Goal: Task Accomplishment & Management: Manage account settings

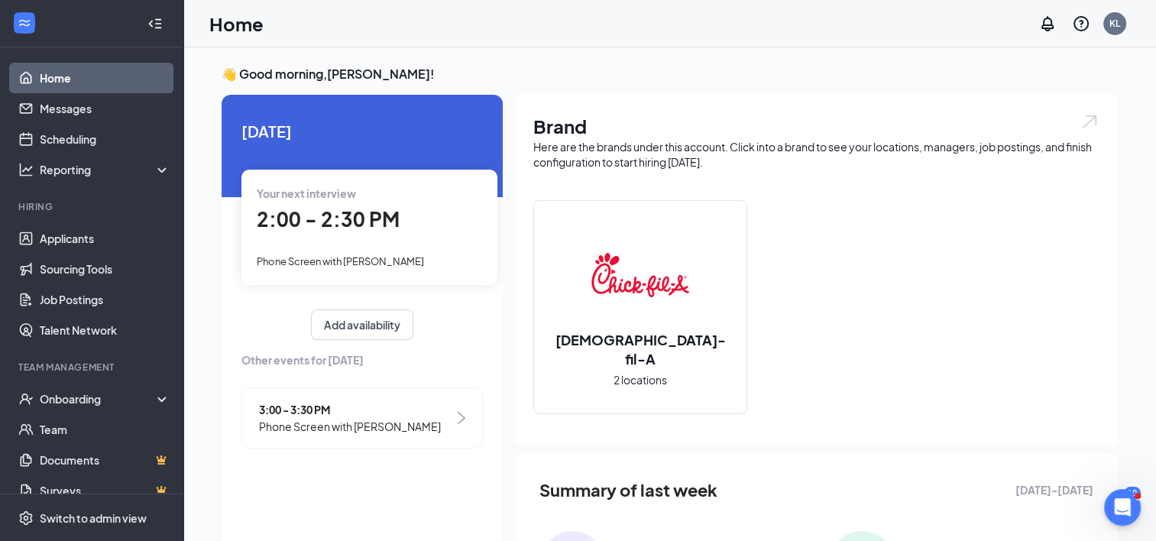
click at [296, 222] on span "2:00 - 2:30 PM" at bounding box center [328, 218] width 143 height 25
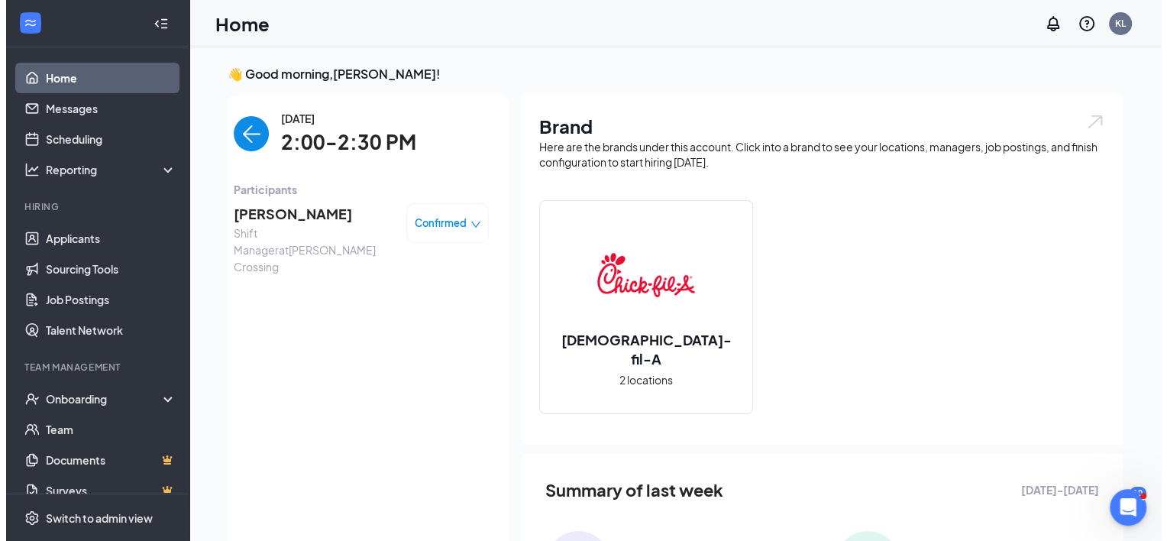
scroll to position [6, 0]
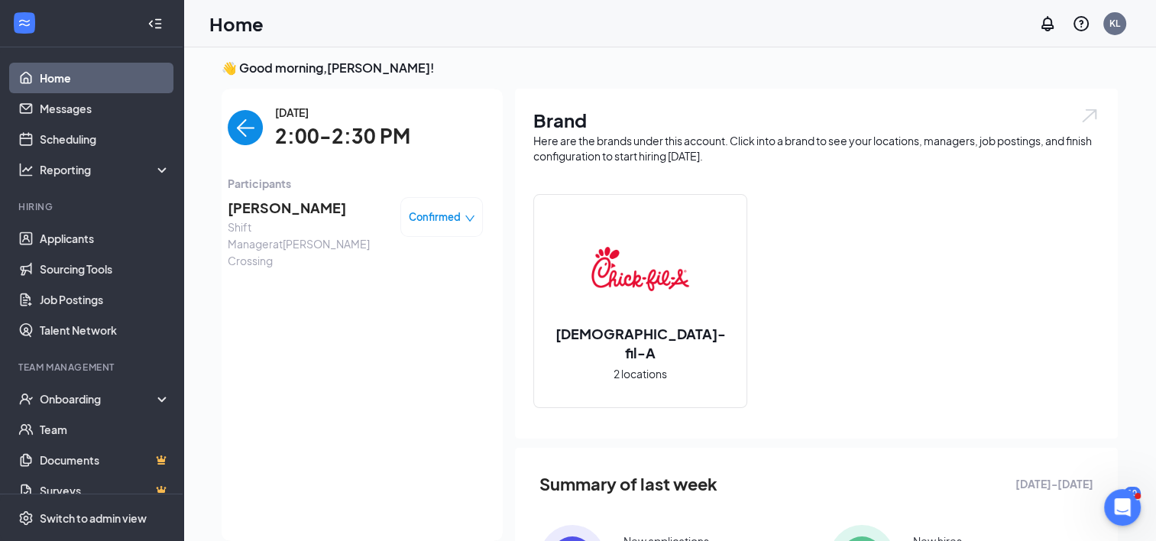
click at [306, 205] on span "Destiny Fasenmyer" at bounding box center [308, 207] width 160 height 21
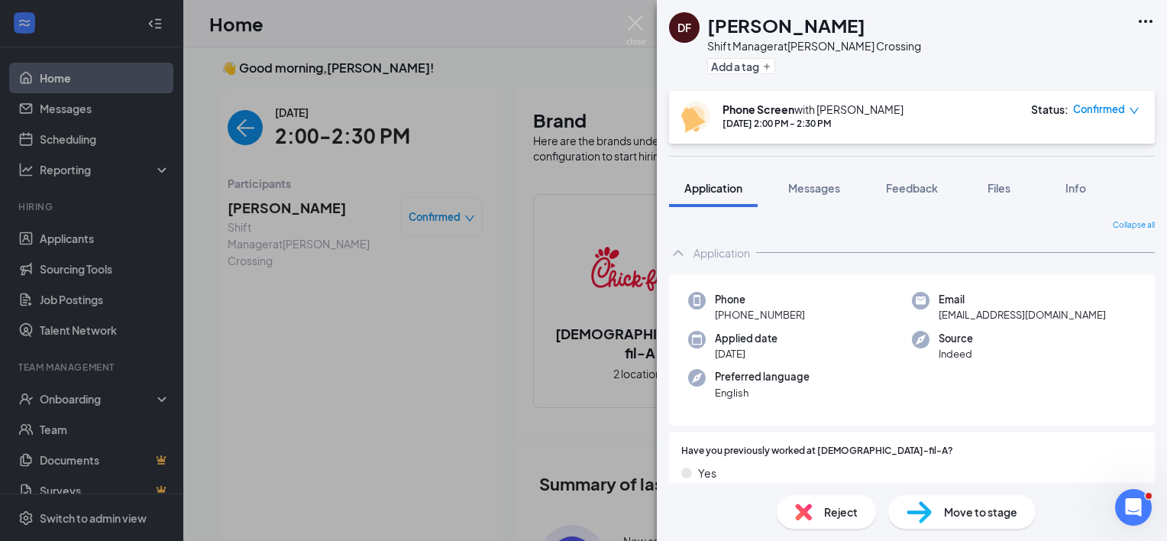
click at [1143, 21] on icon "Ellipses" at bounding box center [1146, 21] width 18 height 18
click at [1046, 61] on link "View full application" at bounding box center [1063, 56] width 165 height 15
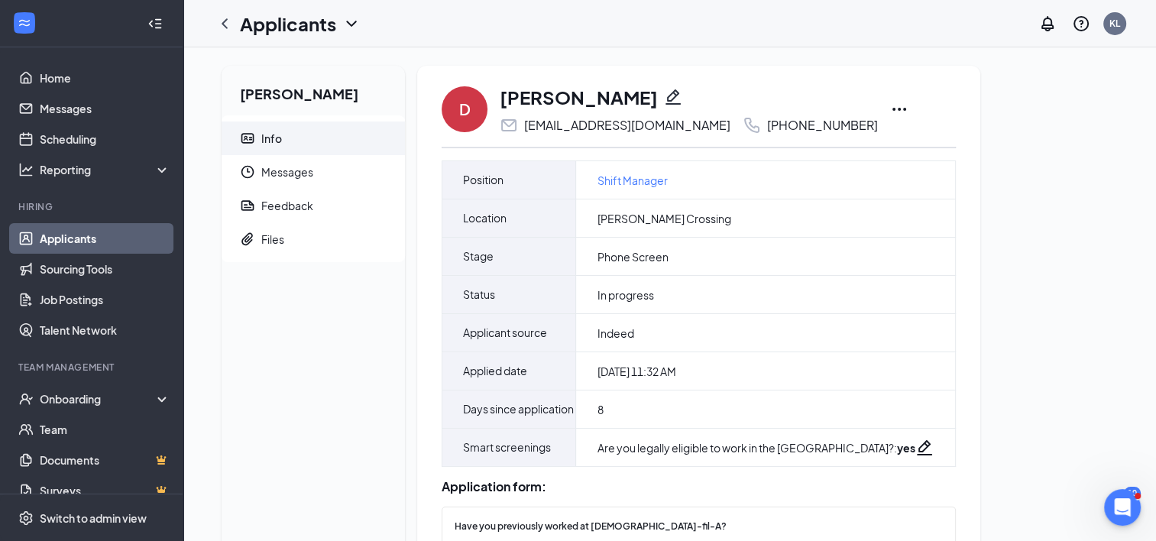
click at [890, 108] on icon "Ellipses" at bounding box center [899, 109] width 18 height 18
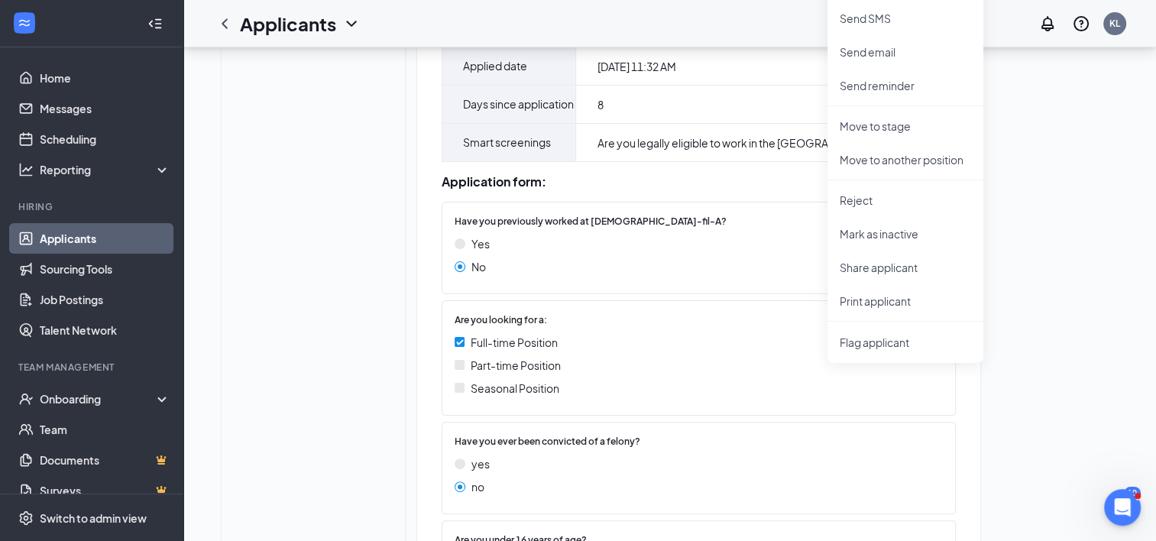
scroll to position [306, 0]
click at [868, 303] on p "Print applicant" at bounding box center [905, 300] width 131 height 15
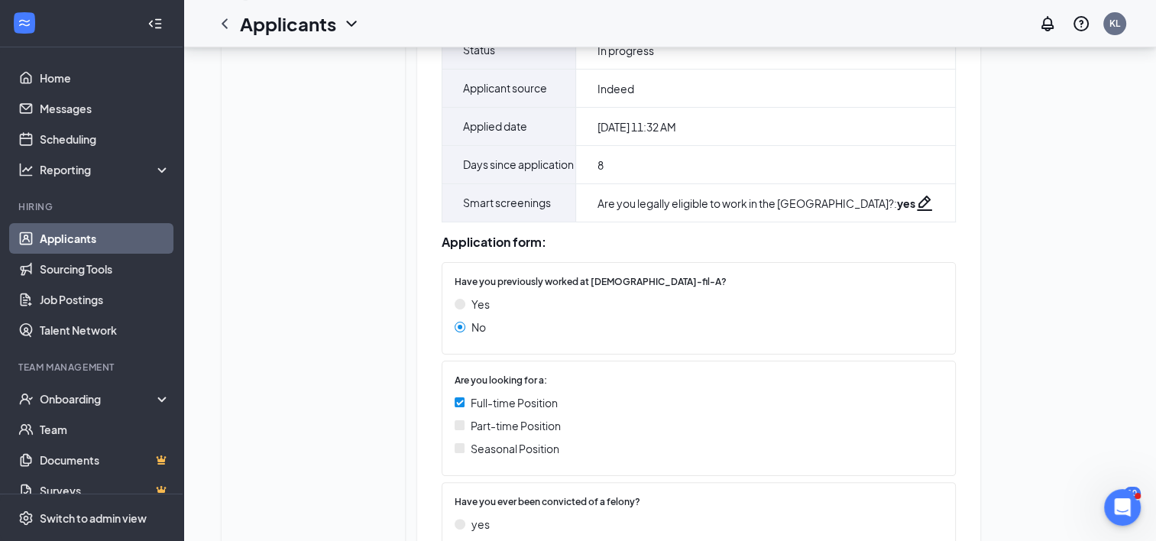
scroll to position [153, 0]
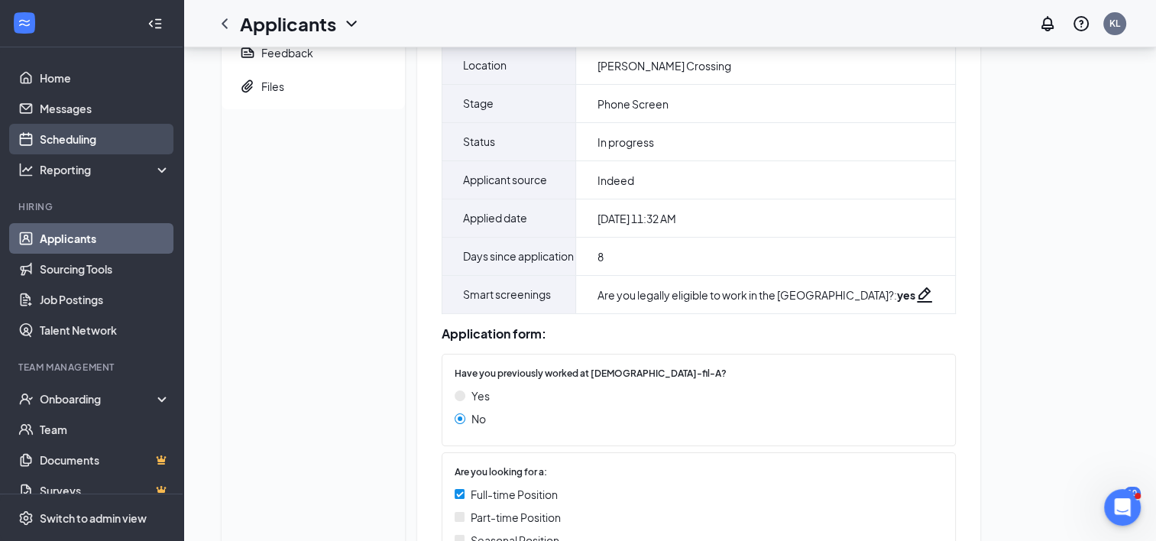
click at [76, 132] on link "Scheduling" at bounding box center [105, 139] width 131 height 31
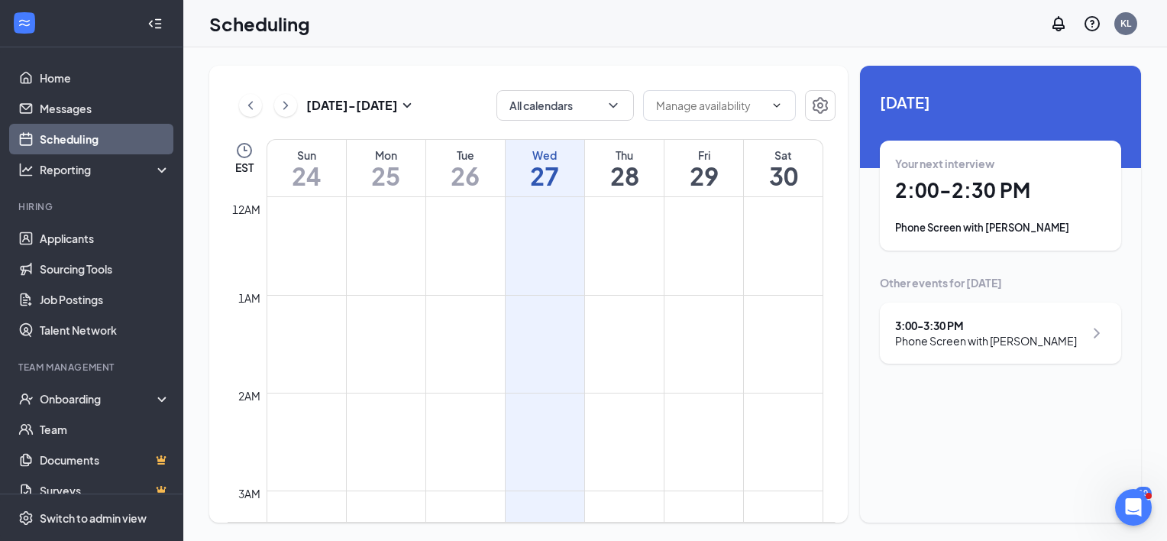
scroll to position [751, 0]
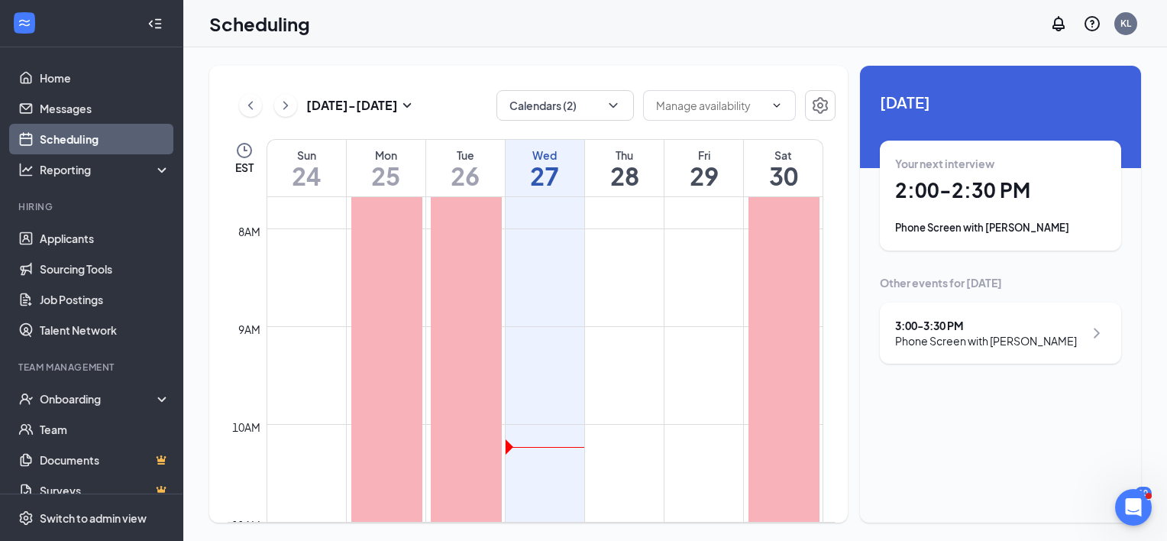
click at [929, 324] on div "3:00 - 3:30 PM" at bounding box center [986, 325] width 182 height 15
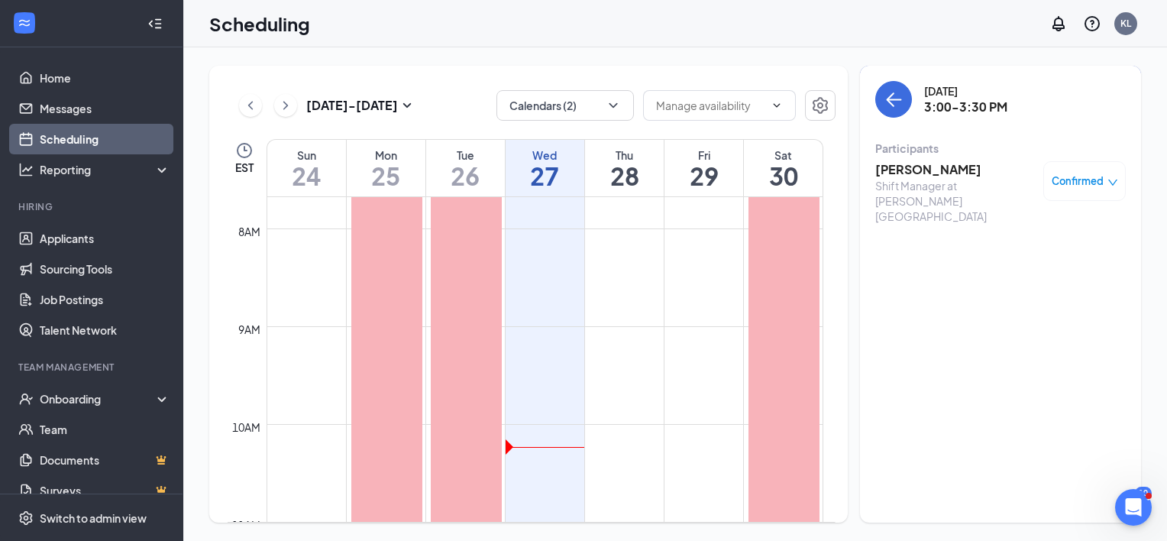
click at [914, 170] on h3 "[PERSON_NAME]" at bounding box center [956, 169] width 160 height 17
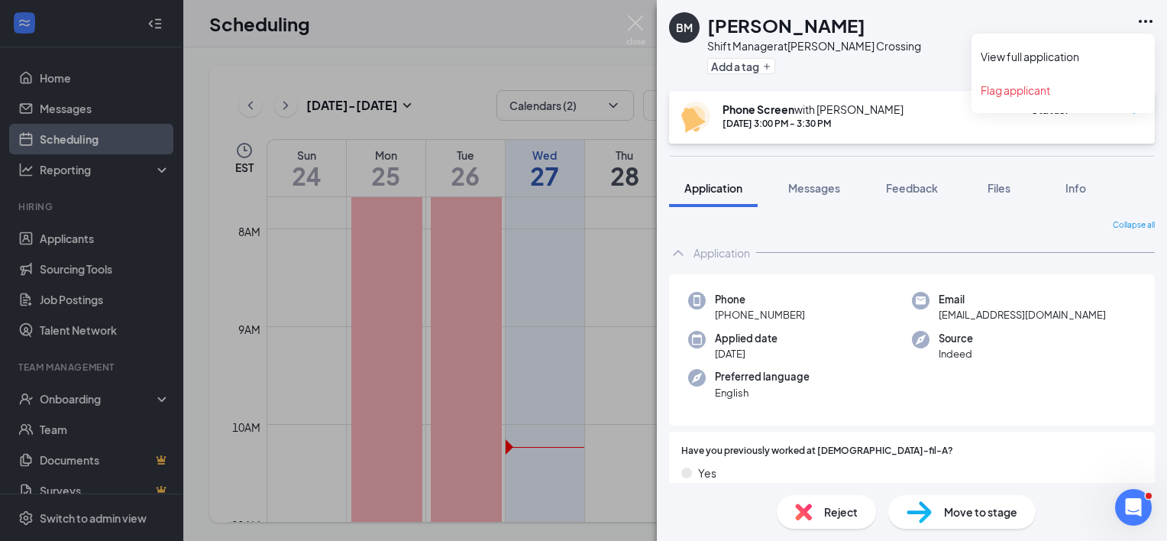
click at [1141, 23] on icon "Ellipses" at bounding box center [1146, 21] width 18 height 18
click at [1057, 58] on link "View full application" at bounding box center [1063, 56] width 165 height 15
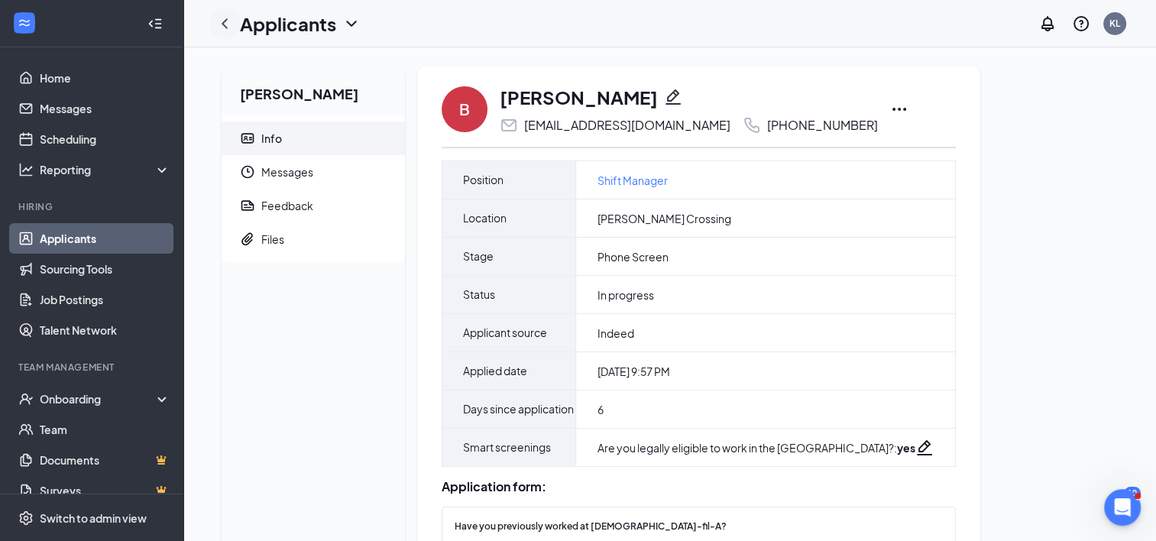
click at [223, 23] on icon "ChevronLeft" at bounding box center [224, 24] width 18 height 18
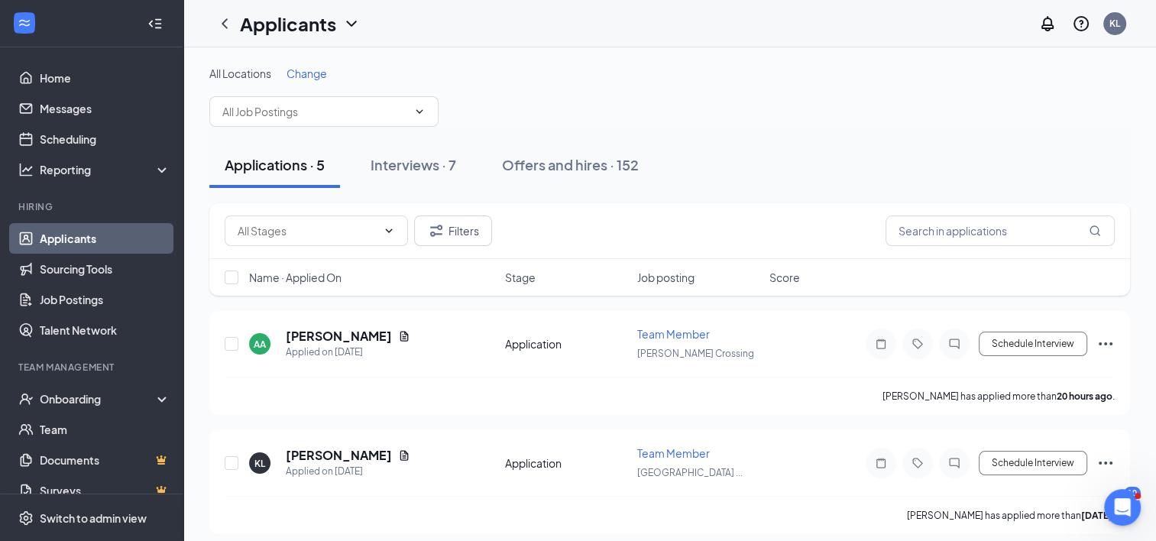
click at [76, 238] on link "Applicants" at bounding box center [105, 238] width 131 height 31
click at [322, 333] on h5 "[PERSON_NAME]" at bounding box center [339, 336] width 106 height 17
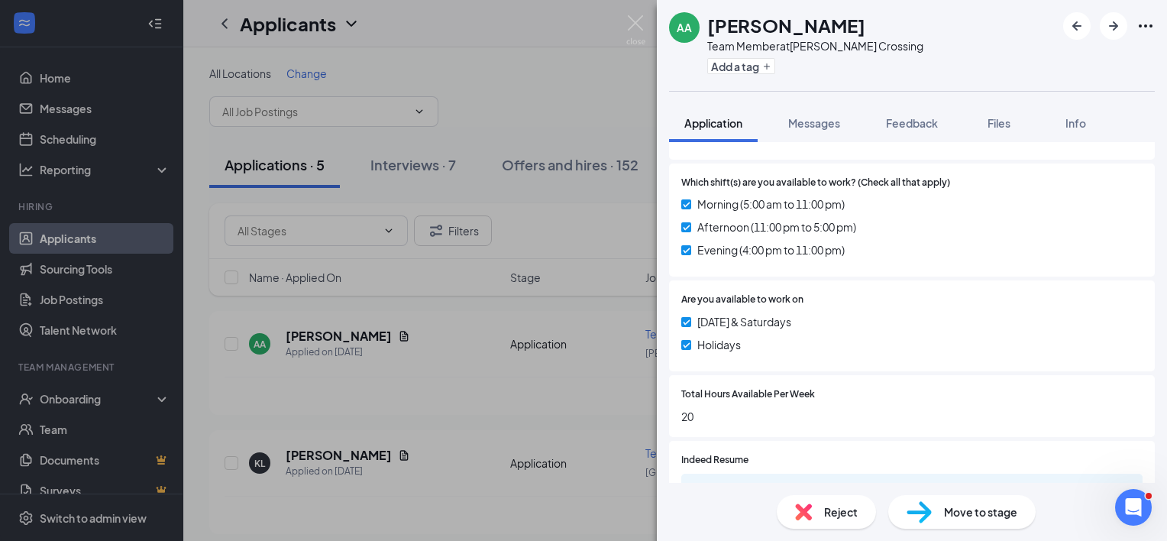
scroll to position [789, 0]
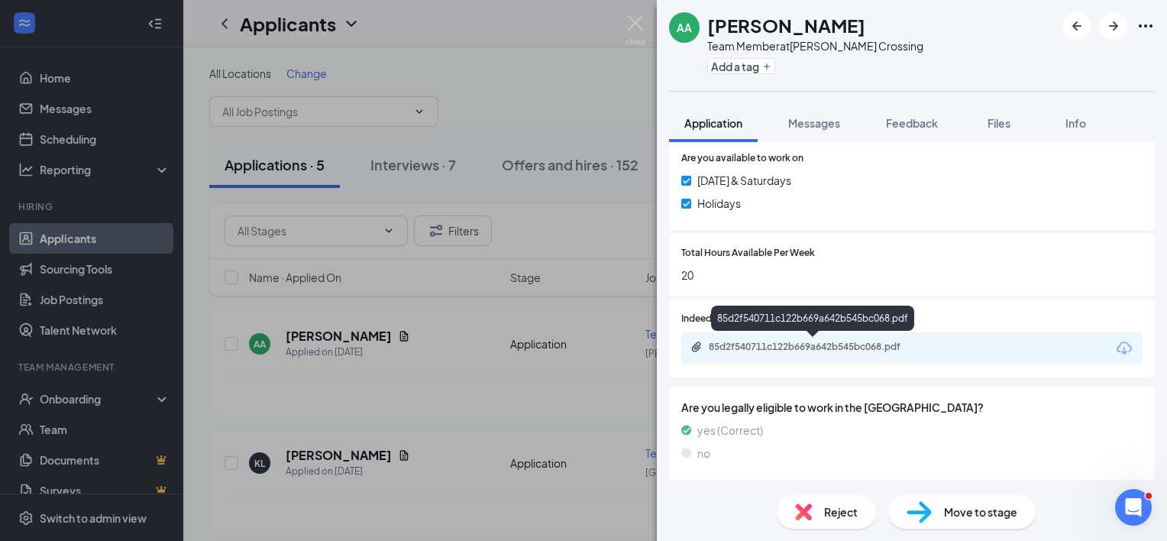
click at [743, 339] on div "85d2f540711c122b669a642b545bc068.pdf" at bounding box center [912, 348] width 461 height 32
click at [740, 346] on div "85d2f540711c122b669a642b545bc068.pdf" at bounding box center [816, 347] width 214 height 12
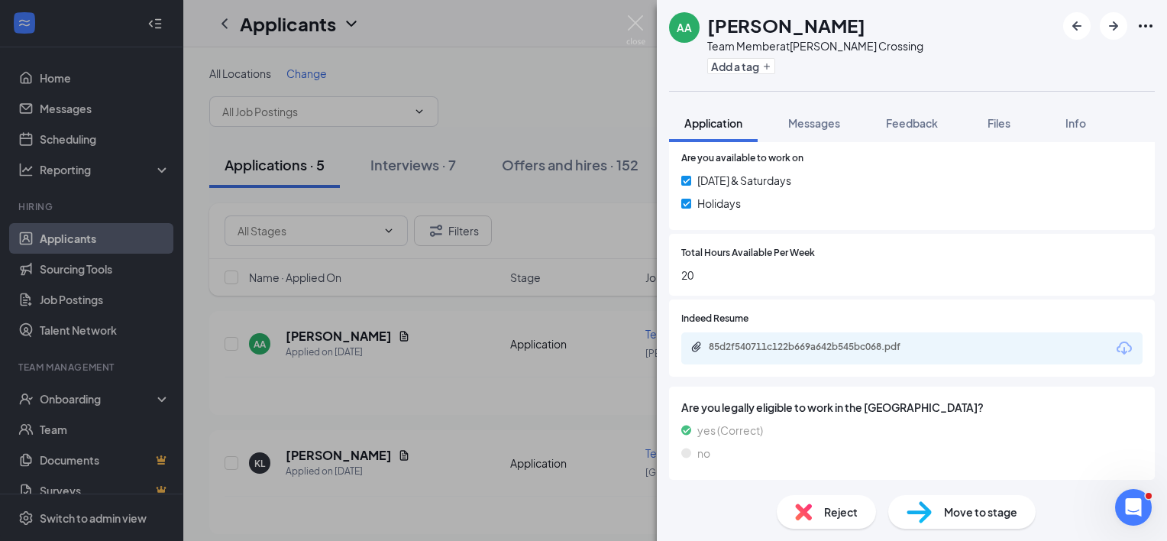
scroll to position [783, 0]
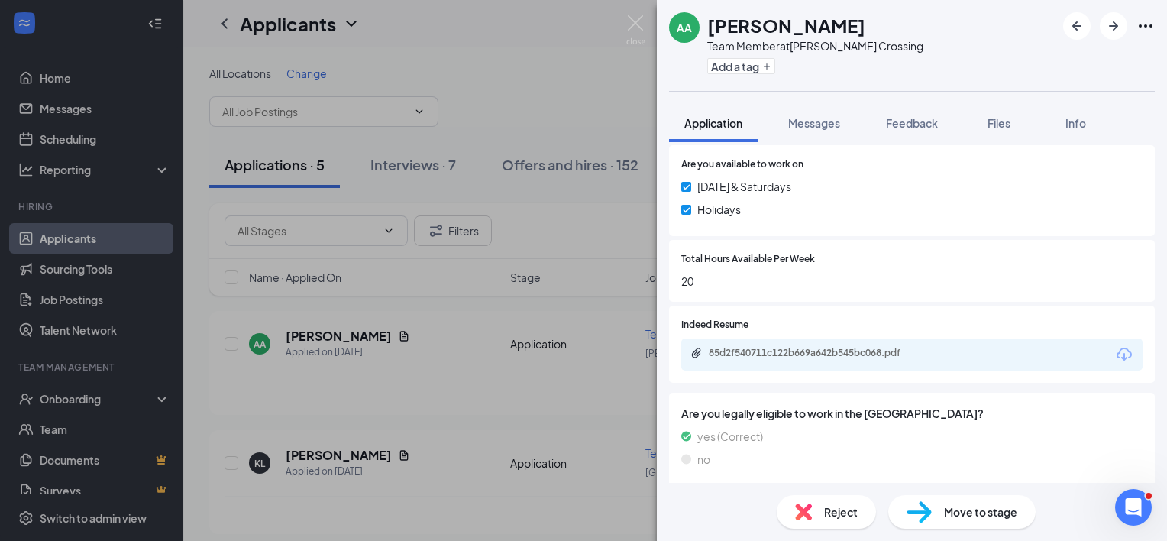
click at [957, 510] on span "Move to stage" at bounding box center [980, 511] width 73 height 17
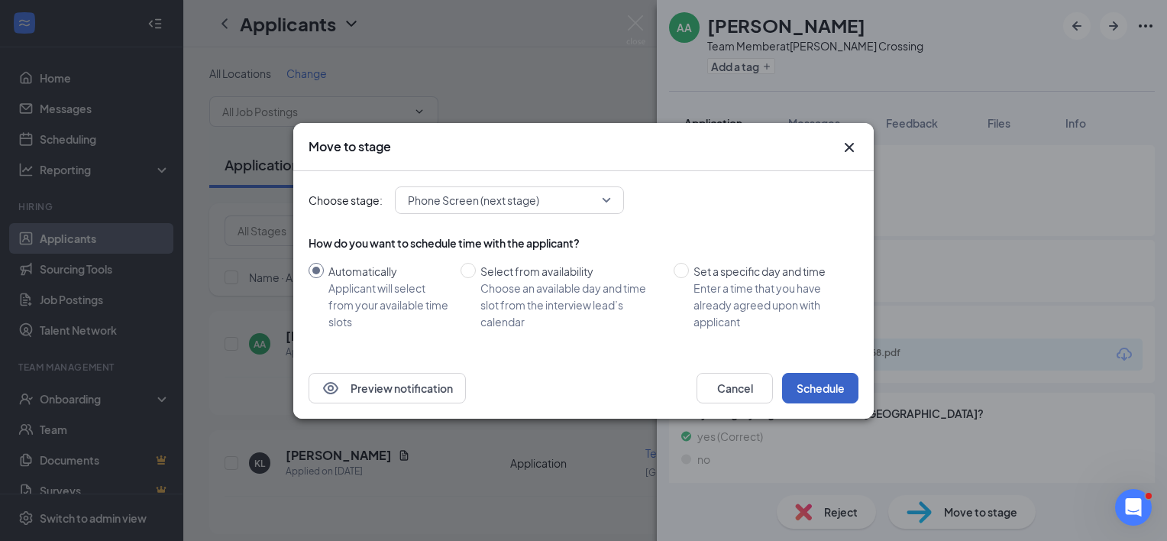
click at [837, 387] on button "Schedule" at bounding box center [820, 388] width 76 height 31
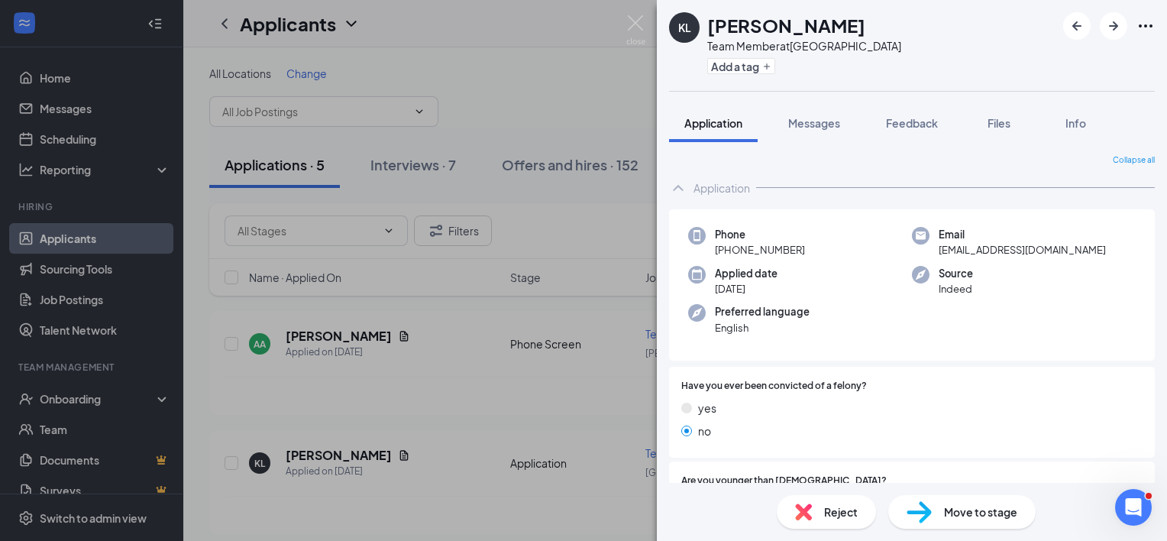
drag, startPoint x: 70, startPoint y: 137, endPoint x: 285, endPoint y: 113, distance: 216.0
click at [73, 137] on div "[PERSON_NAME] Team Member at [GEOGRAPHIC_DATA] Add a tag Application Messages F…" at bounding box center [583, 270] width 1167 height 541
click at [624, 26] on div "[PERSON_NAME] Team Member at [GEOGRAPHIC_DATA] Add a tag Application Messages F…" at bounding box center [583, 270] width 1167 height 541
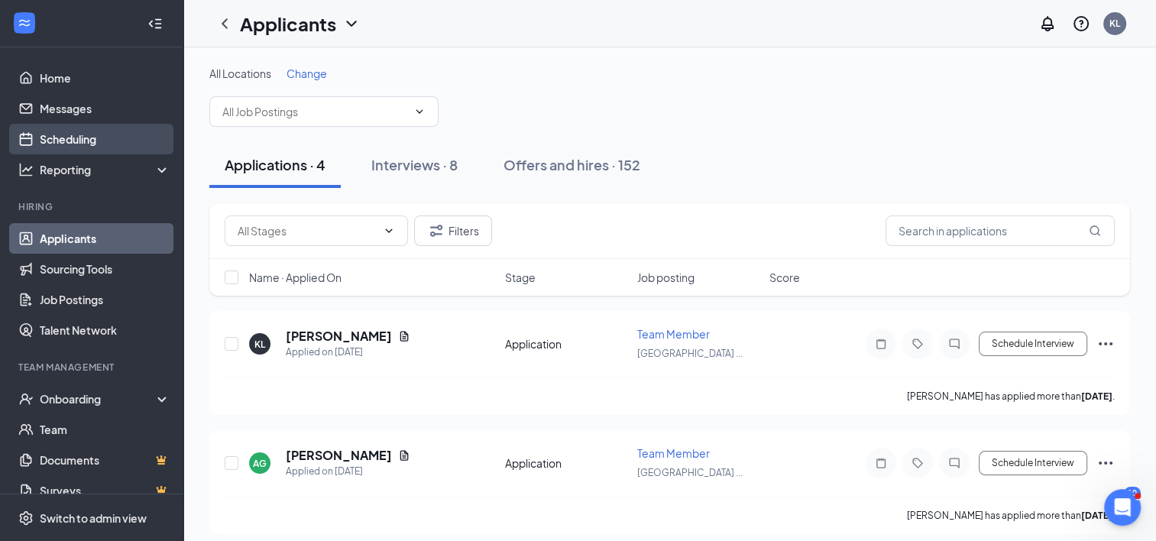
click at [68, 132] on link "Scheduling" at bounding box center [105, 139] width 131 height 31
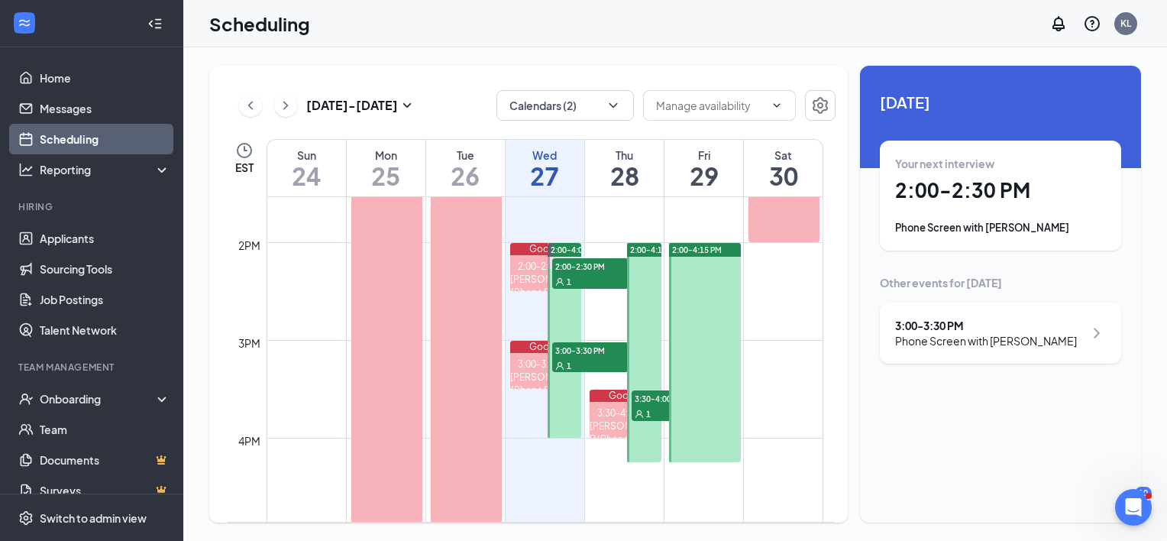
scroll to position [1299, 0]
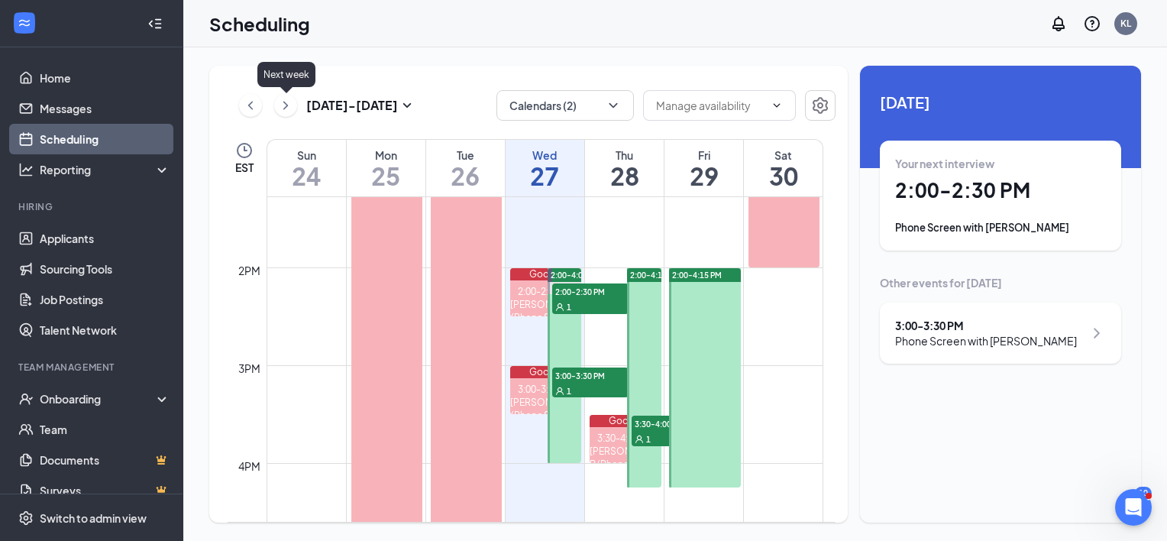
click at [287, 103] on icon "ChevronRight" at bounding box center [285, 105] width 15 height 18
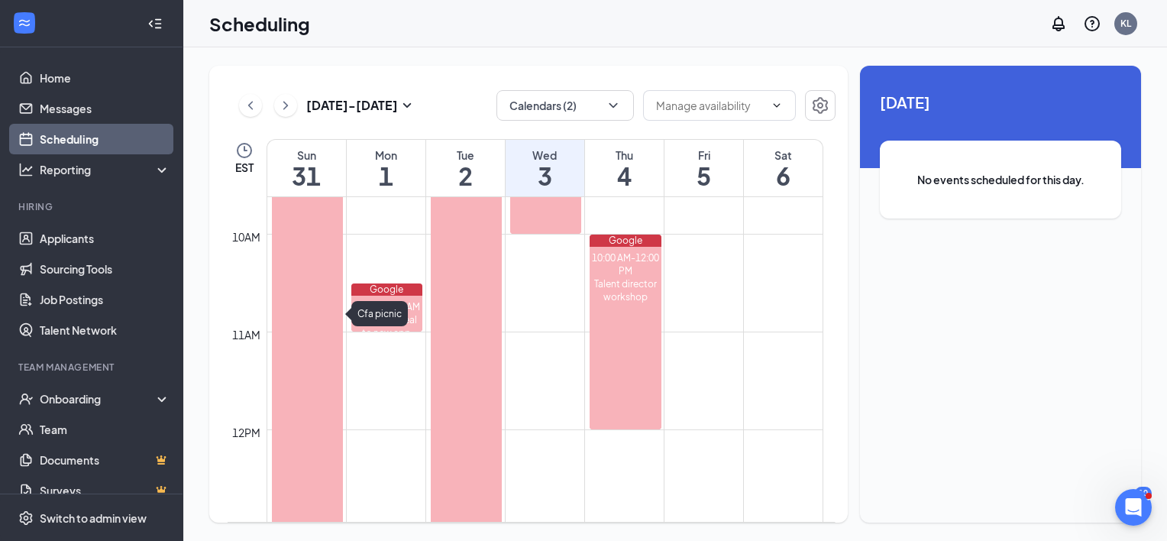
scroll to position [904, 0]
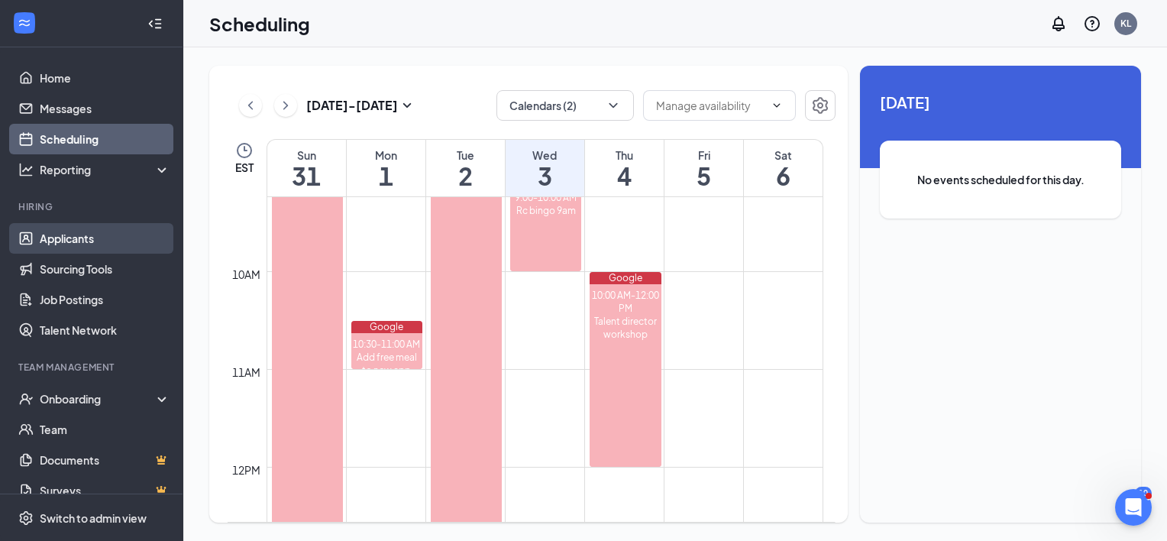
click at [63, 236] on link "Applicants" at bounding box center [105, 238] width 131 height 31
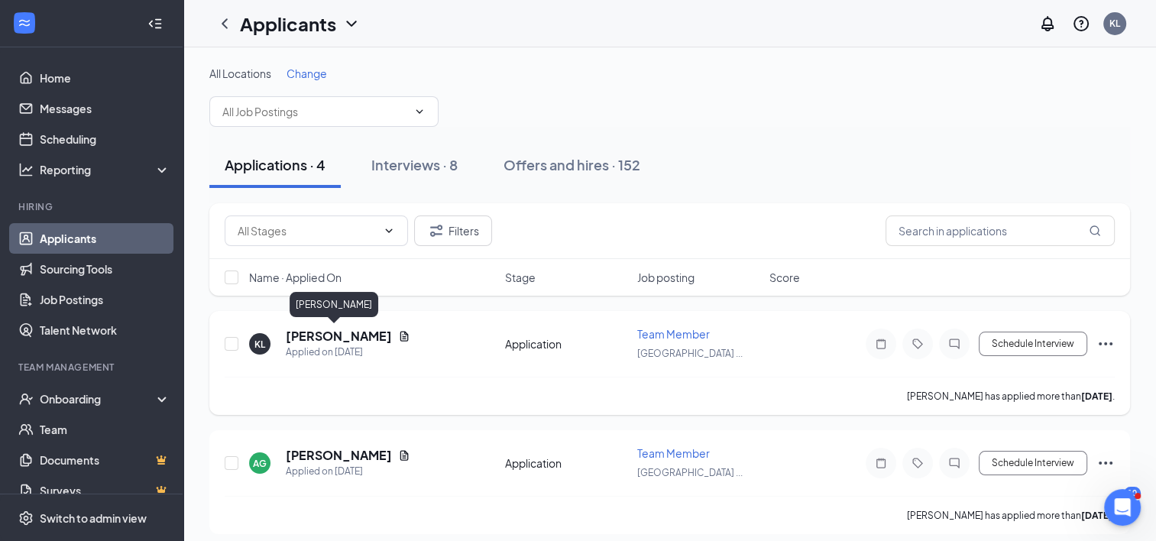
click at [324, 335] on h5 "[PERSON_NAME]" at bounding box center [339, 336] width 106 height 17
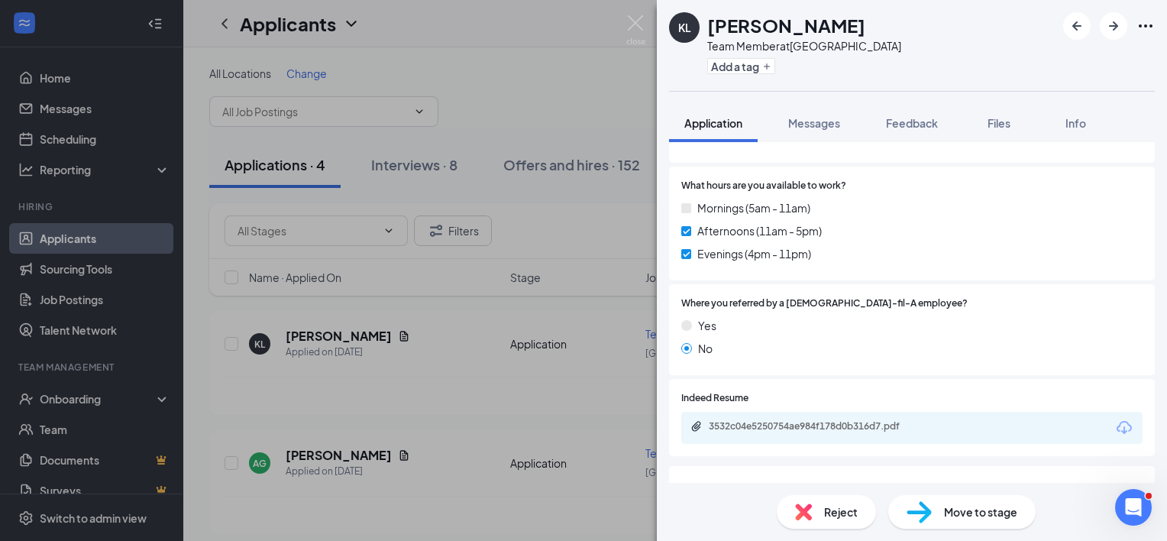
scroll to position [753, 0]
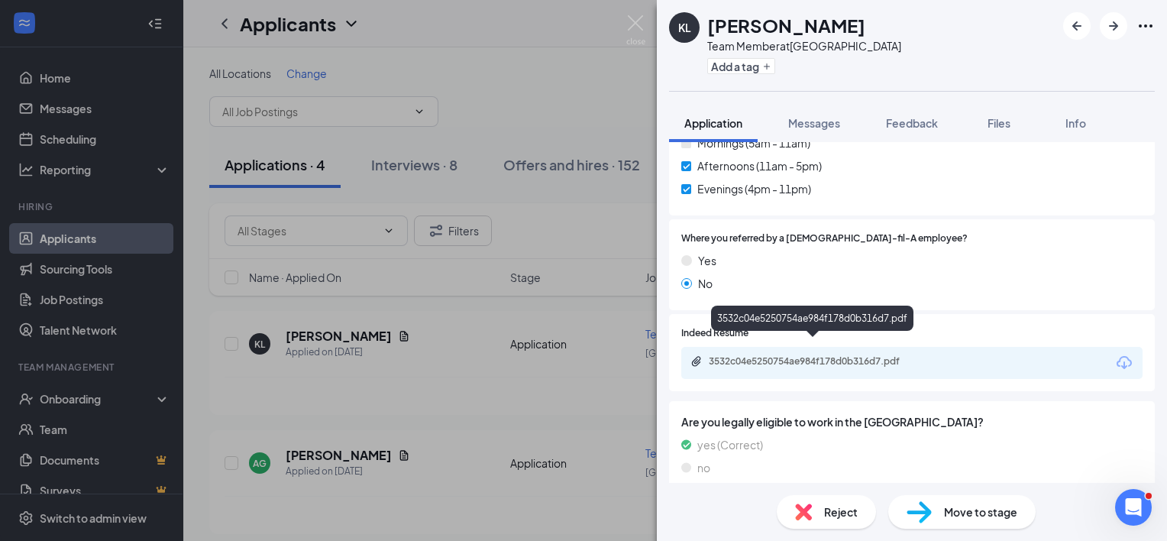
click at [847, 334] on div "3532c04e5250754ae984f178d0b316d7.pdf" at bounding box center [812, 321] width 202 height 31
click at [847, 355] on div "3532c04e5250754ae984f178d0b316d7.pdf" at bounding box center [816, 361] width 214 height 12
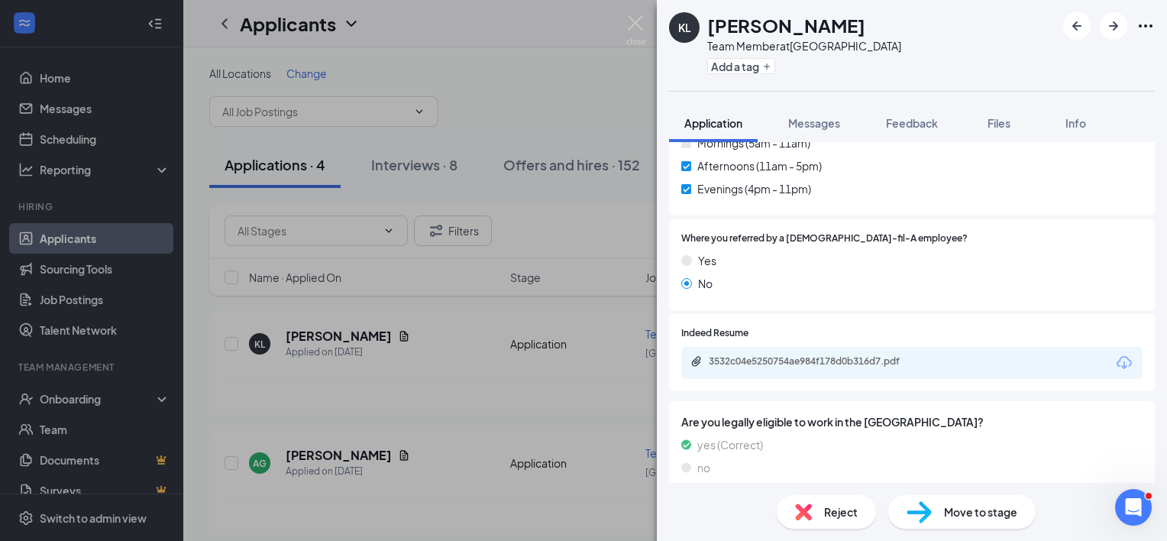
scroll to position [746, 0]
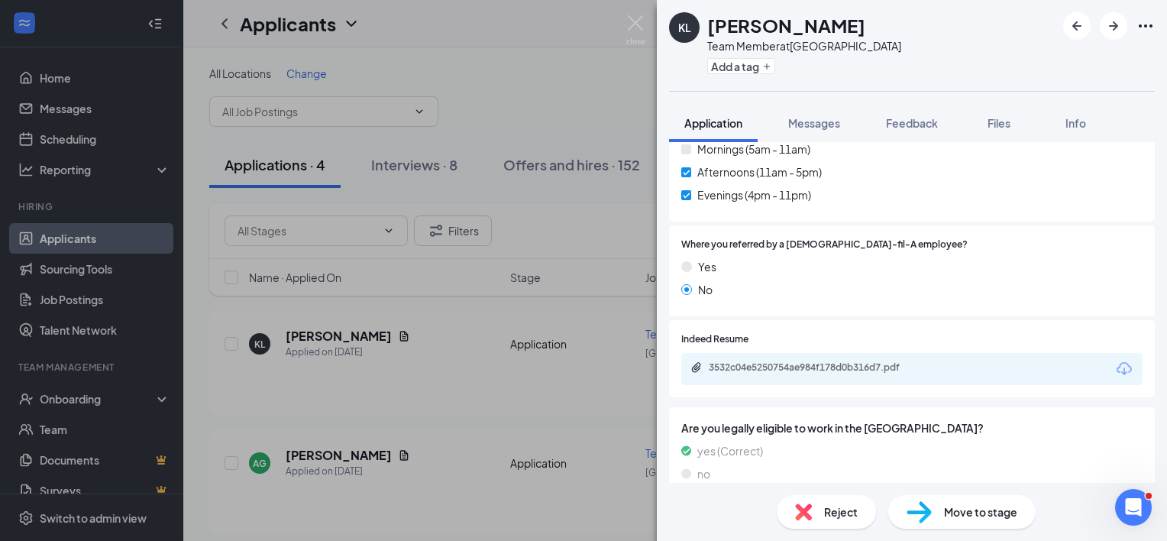
click at [950, 507] on span "Move to stage" at bounding box center [980, 511] width 73 height 17
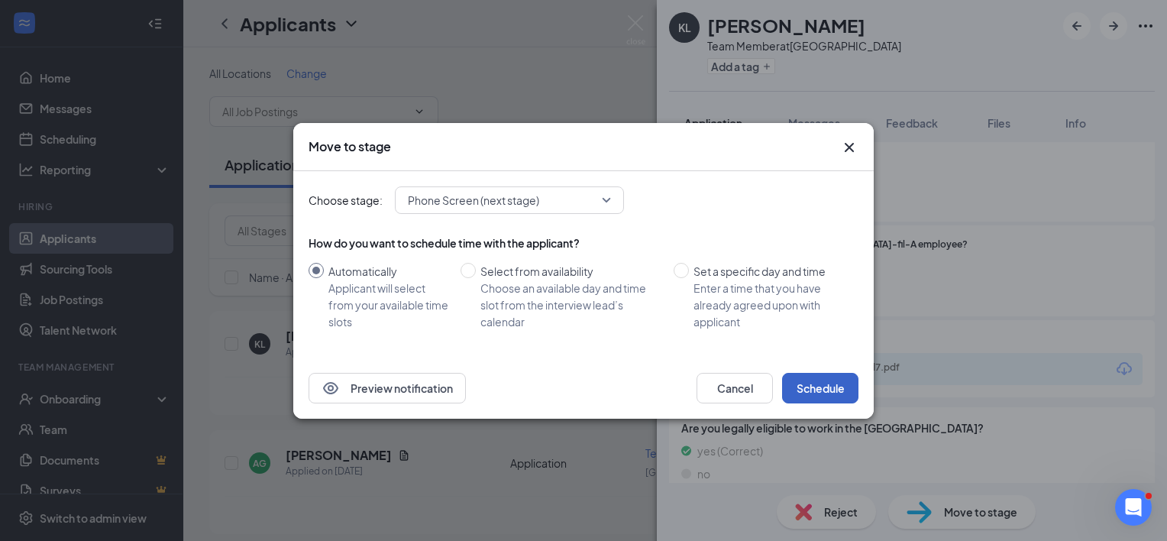
click at [809, 385] on button "Schedule" at bounding box center [820, 388] width 76 height 31
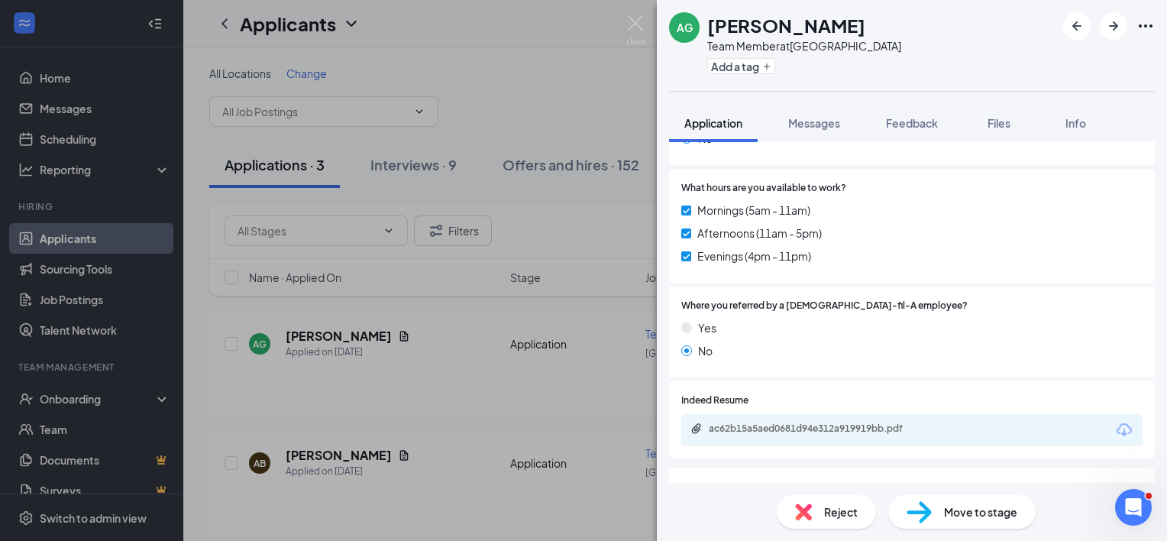
scroll to position [688, 0]
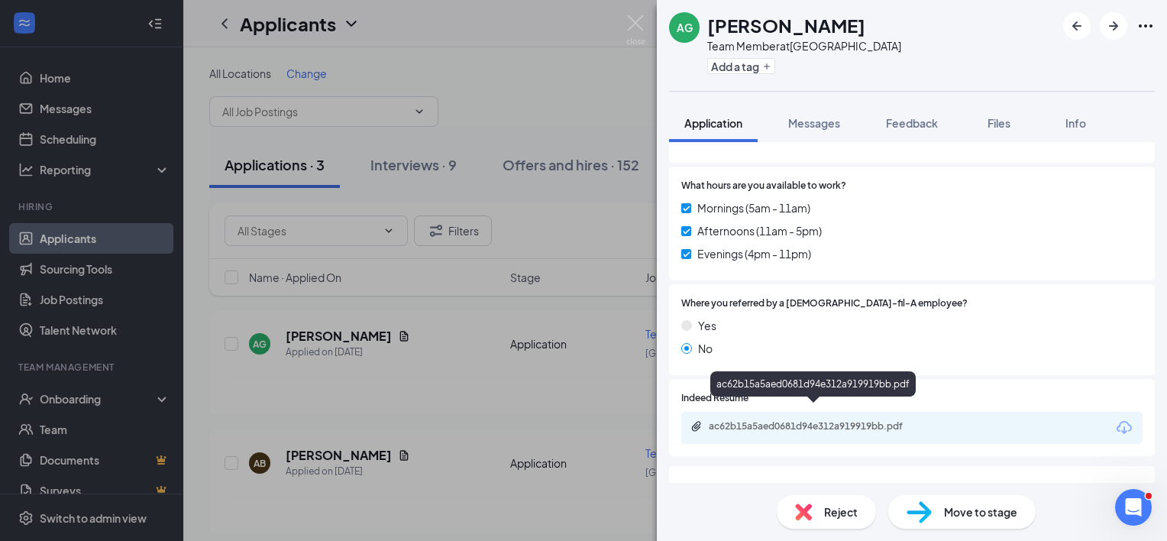
click at [779, 420] on div "ac62b15a5aed0681d94e312a919919bb.pdf" at bounding box center [816, 426] width 214 height 12
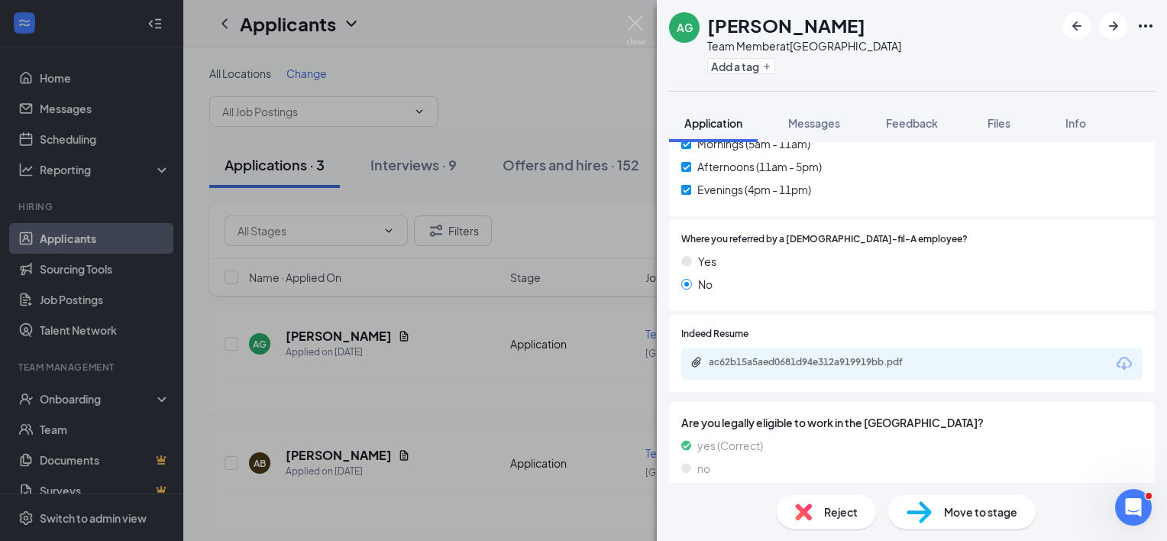
scroll to position [753, 0]
click at [953, 513] on span "Move to stage" at bounding box center [980, 511] width 73 height 17
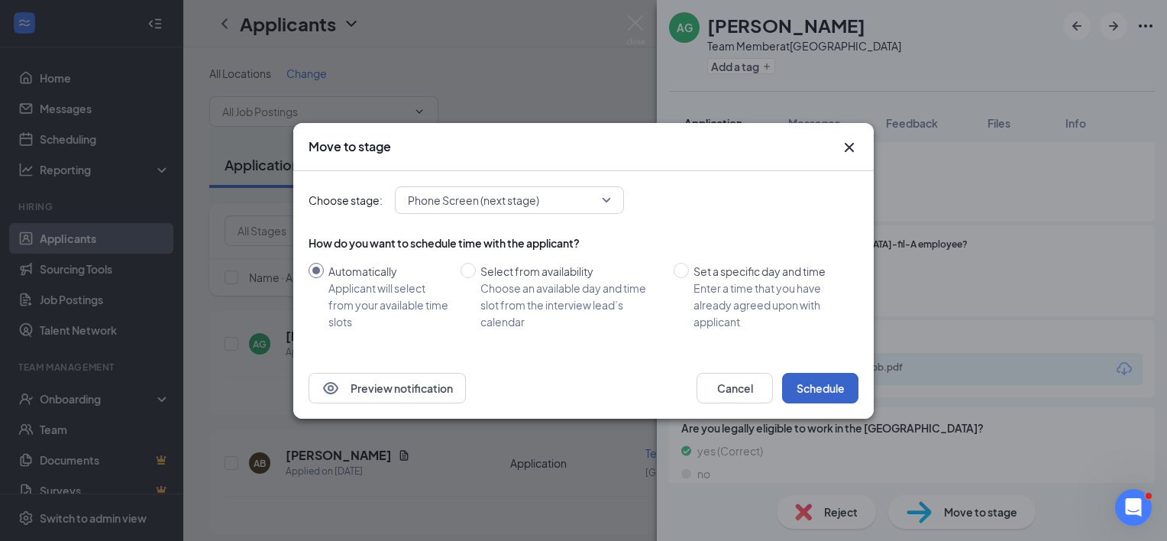
click at [832, 392] on button "Schedule" at bounding box center [820, 388] width 76 height 31
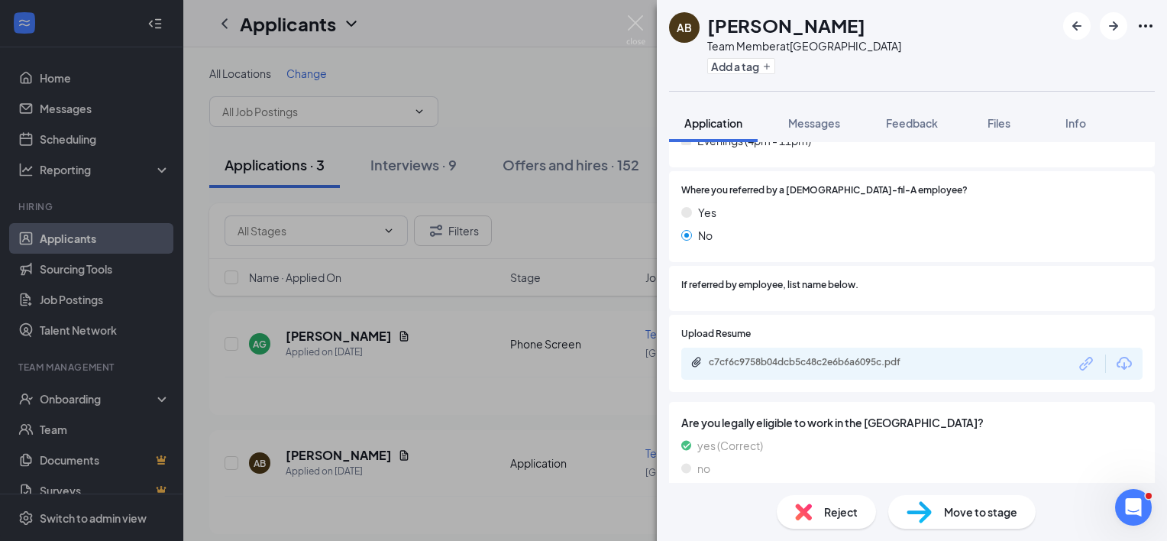
scroll to position [850, 0]
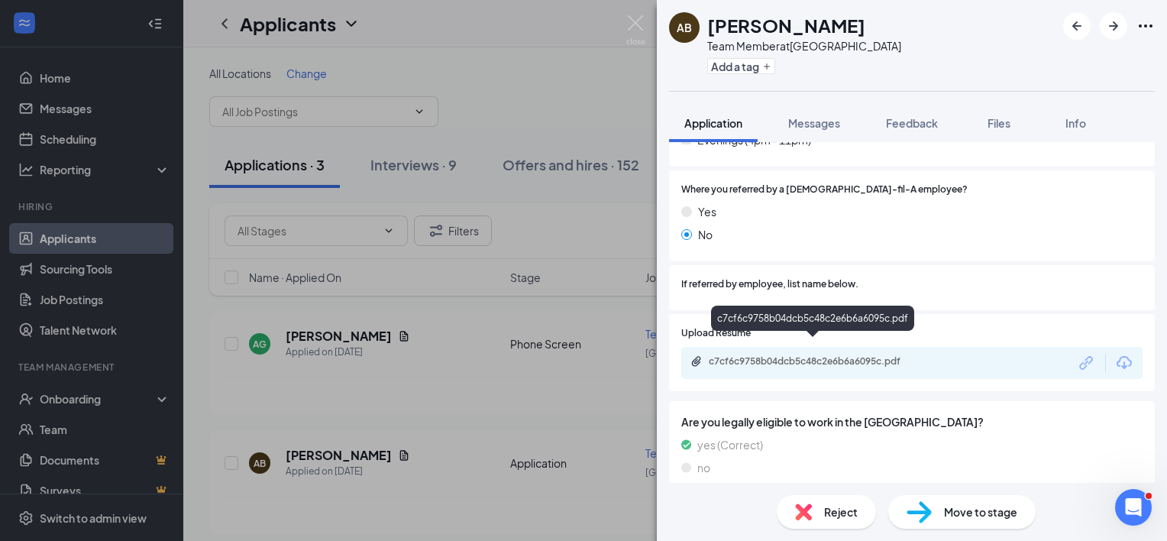
click at [793, 355] on div "c7cf6c9758b04dcb5c48c2e6b6a6095c.pdf" at bounding box center [816, 361] width 214 height 12
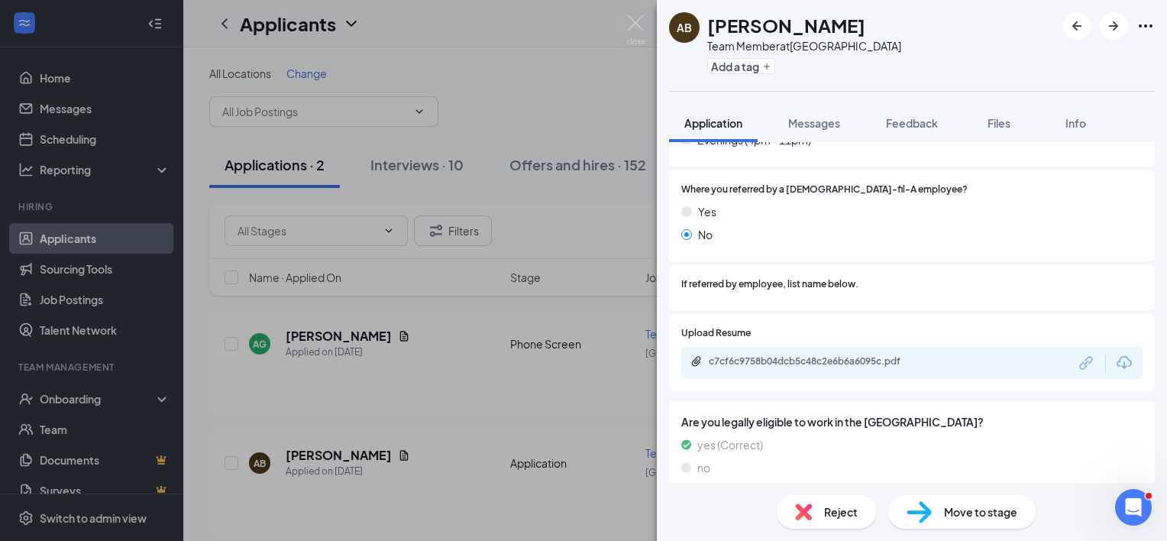
scroll to position [844, 0]
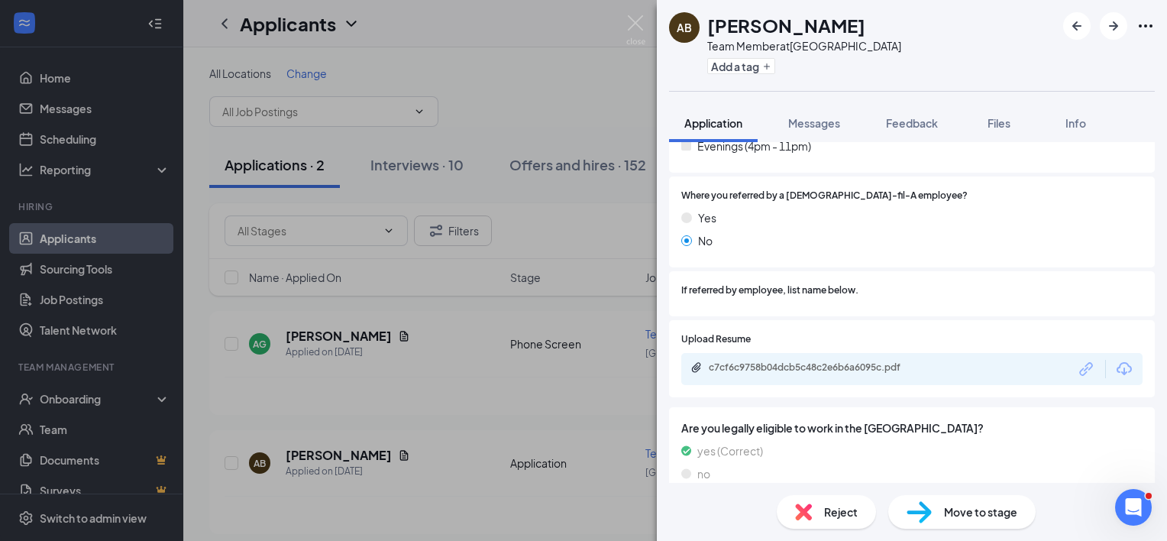
click at [972, 510] on span "Move to stage" at bounding box center [980, 511] width 73 height 17
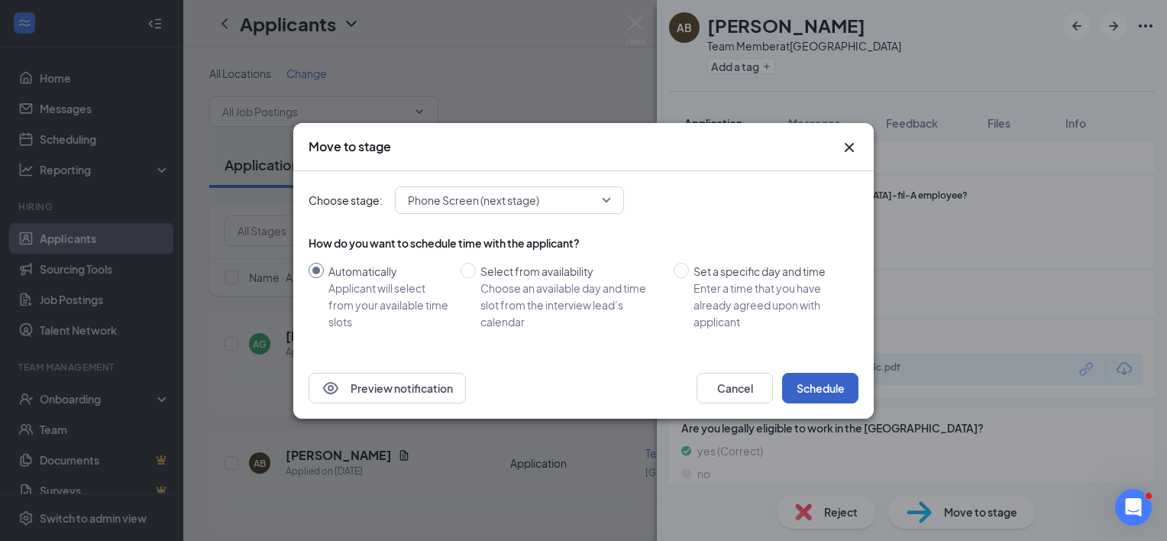
click at [808, 383] on button "Schedule" at bounding box center [820, 388] width 76 height 31
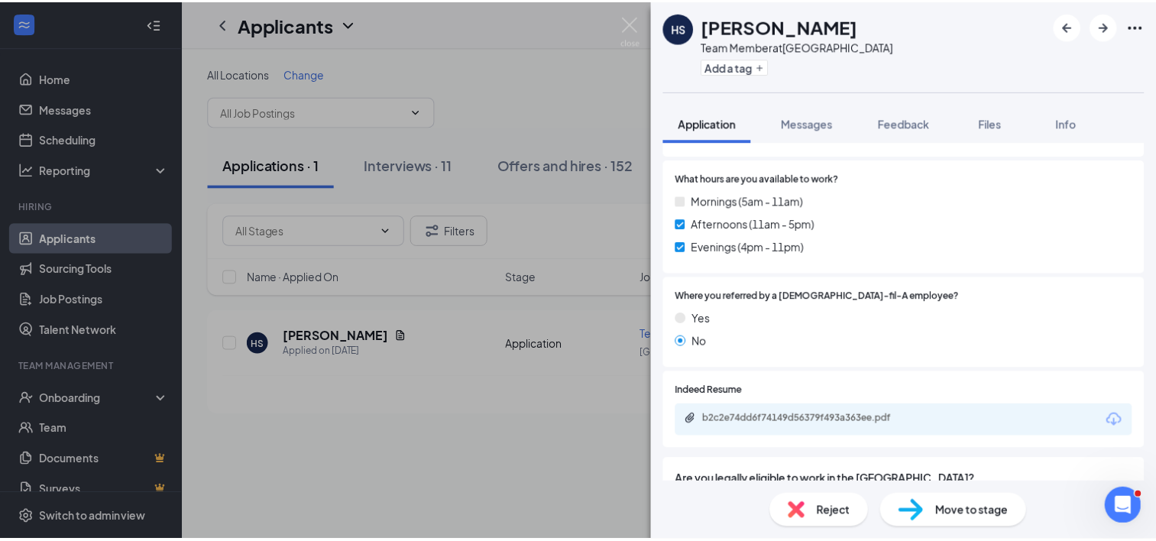
scroll to position [764, 0]
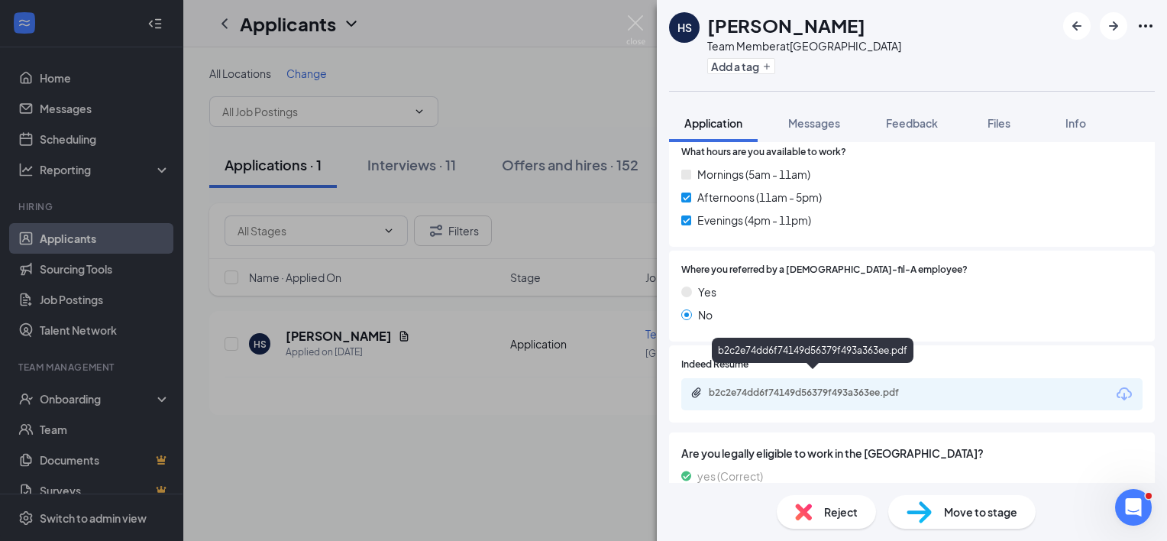
click at [801, 387] on div "b2c2e74dd6f74149d56379f493a363ee.pdf" at bounding box center [816, 393] width 214 height 12
drag, startPoint x: 855, startPoint y: 28, endPoint x: 706, endPoint y: 29, distance: 149.0
click at [706, 29] on div "HS [PERSON_NAME] Team Member at [GEOGRAPHIC_DATA] Add a tag" at bounding box center [785, 45] width 232 height 66
copy h1 "[PERSON_NAME]"
click at [837, 507] on span "Reject" at bounding box center [841, 511] width 34 height 17
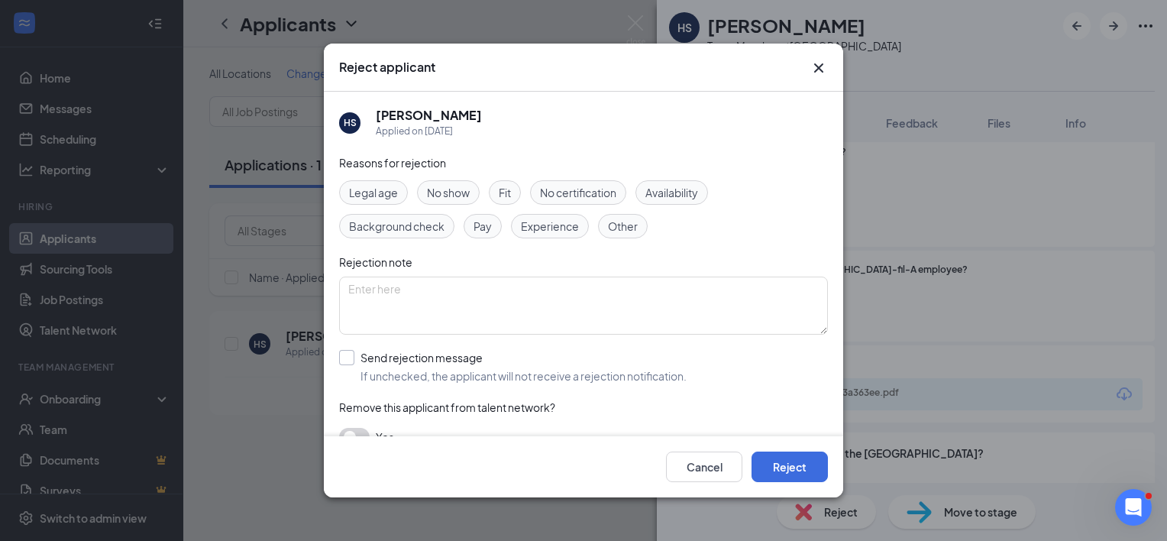
click at [352, 351] on input "Send rejection message If unchecked, the applicant will not receive a rejection…" at bounding box center [513, 367] width 348 height 34
checkbox input "true"
click at [789, 472] on button "Reject" at bounding box center [790, 467] width 76 height 31
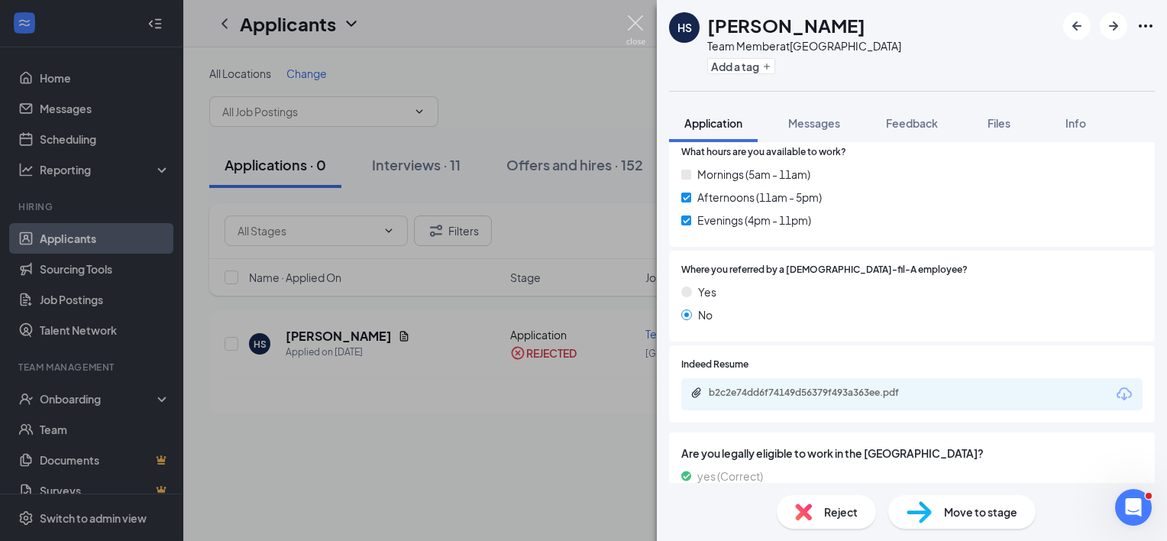
click at [636, 24] on img at bounding box center [635, 30] width 19 height 30
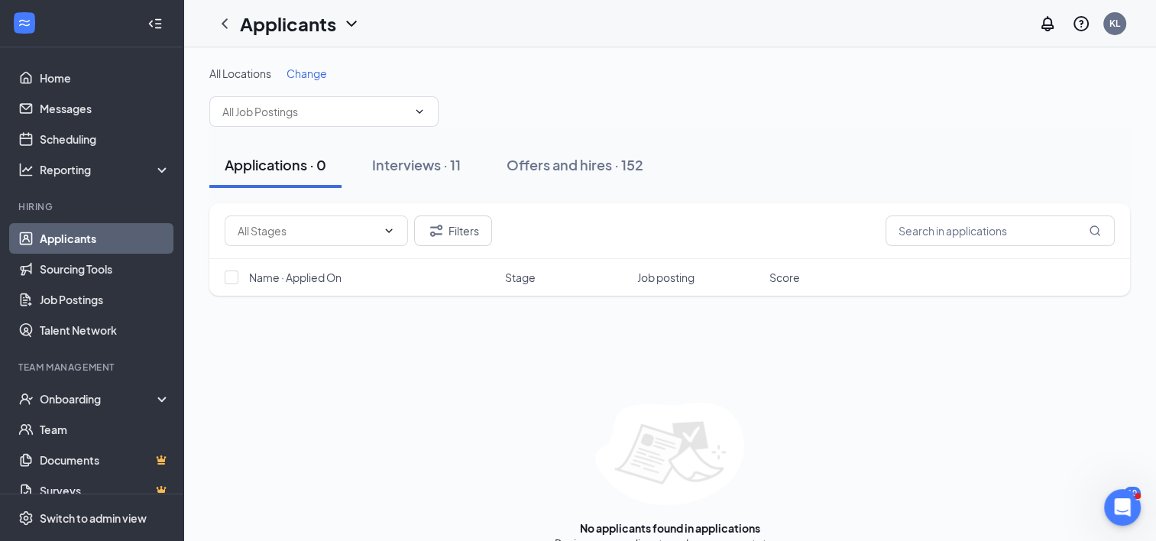
click at [57, 241] on link "Applicants" at bounding box center [105, 238] width 131 height 31
click at [56, 79] on link "Home" at bounding box center [105, 78] width 131 height 31
